Goal: Find specific page/section: Find specific page/section

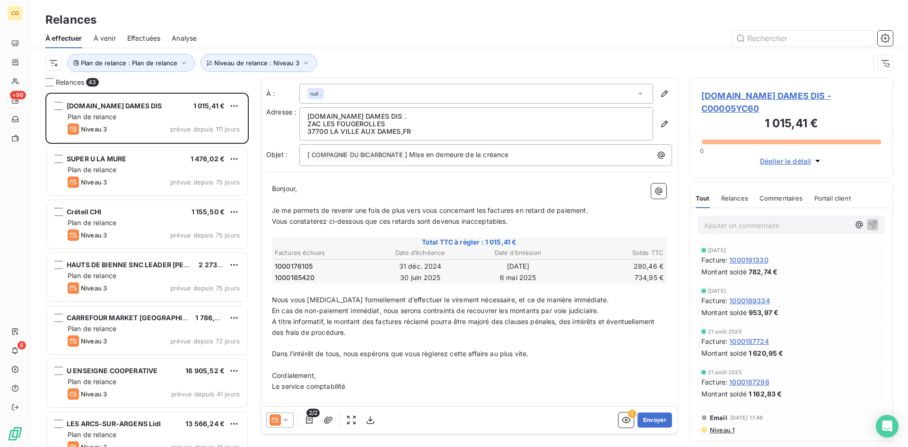
scroll to position [347, 196]
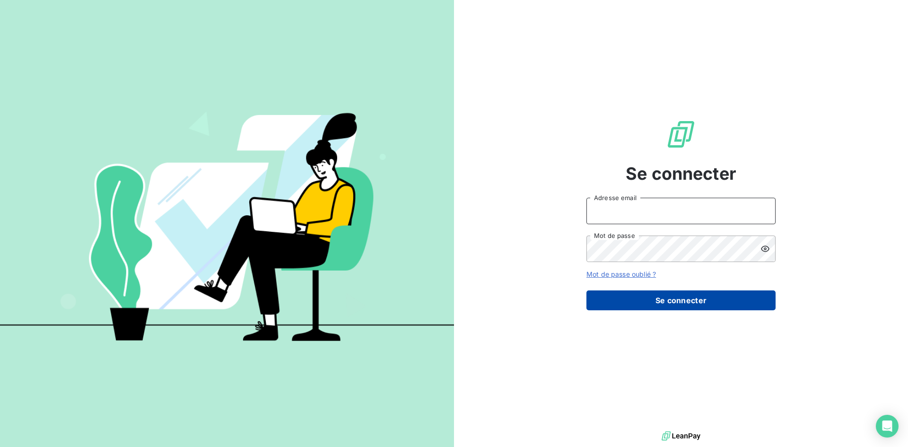
type input "compta.gestion@compagnie-bicarbonate.com"
click at [666, 301] on button "Se connecter" at bounding box center [680, 300] width 189 height 20
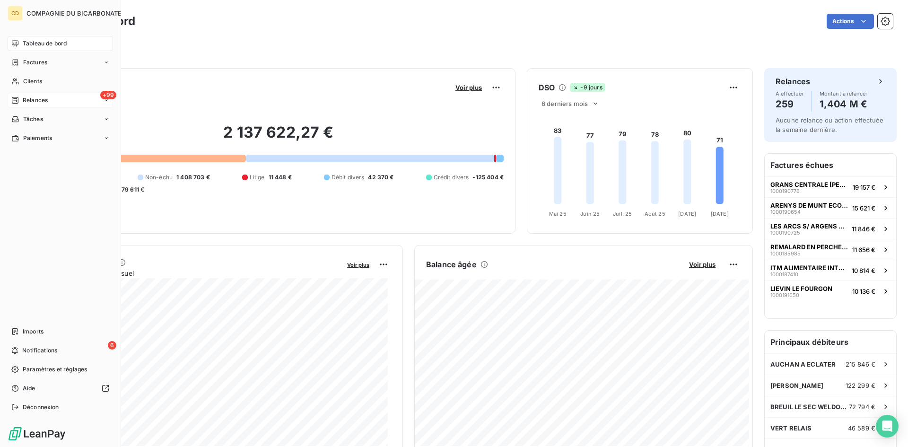
click at [23, 99] on span "Relances" at bounding box center [35, 100] width 25 height 9
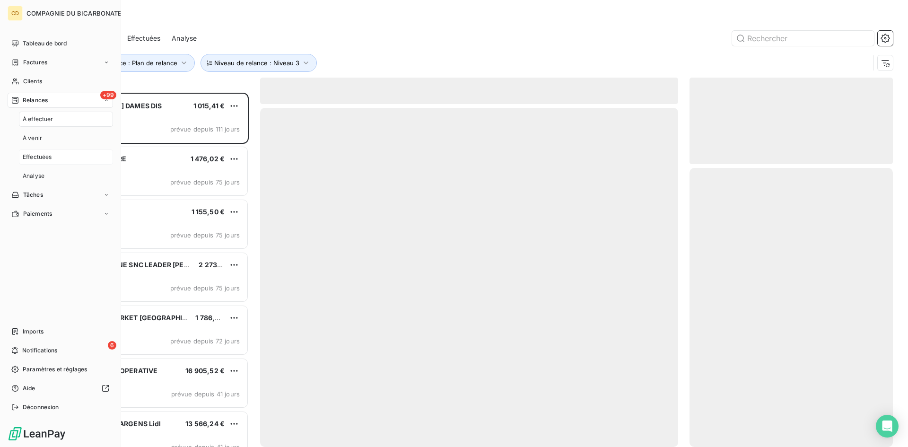
scroll to position [347, 196]
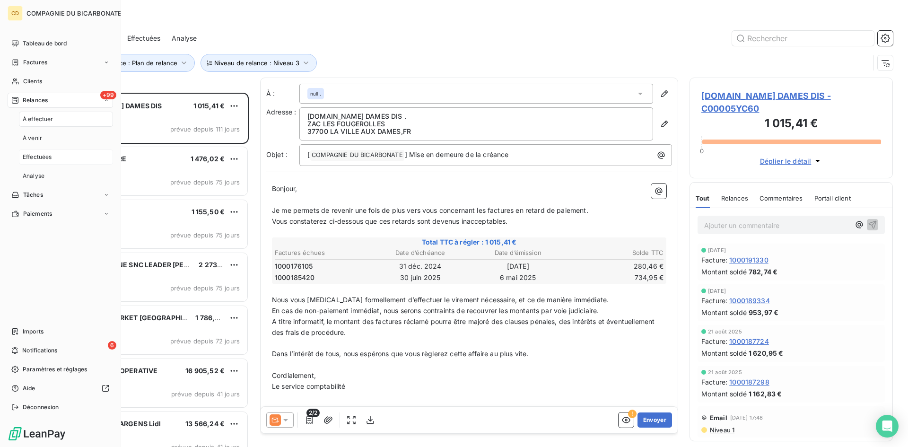
click at [38, 158] on span "Effectuées" at bounding box center [37, 157] width 29 height 9
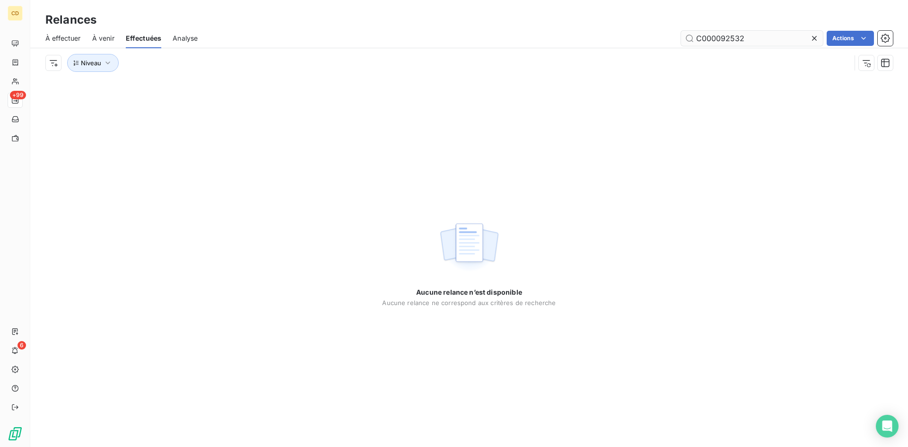
click at [750, 42] on input "C000092532" at bounding box center [752, 38] width 142 height 15
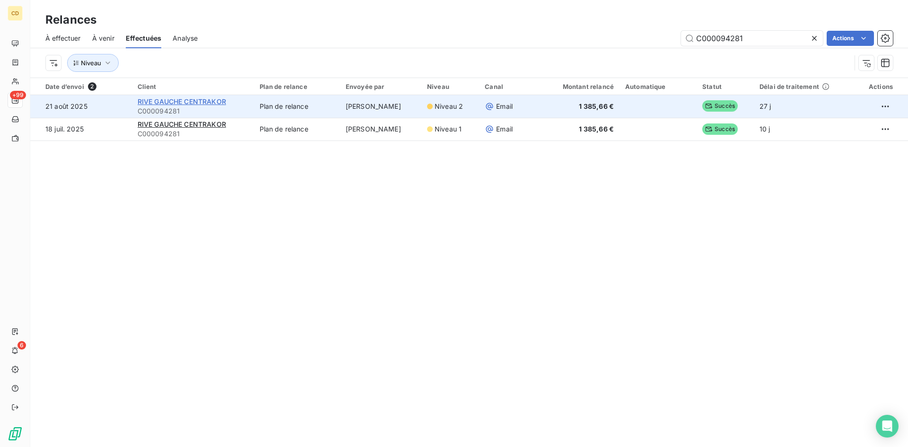
type input "C000094281"
click at [216, 100] on span "RIVE GAUCHE CENTRAKOR" at bounding box center [182, 101] width 88 height 8
